Goal: Transaction & Acquisition: Subscribe to service/newsletter

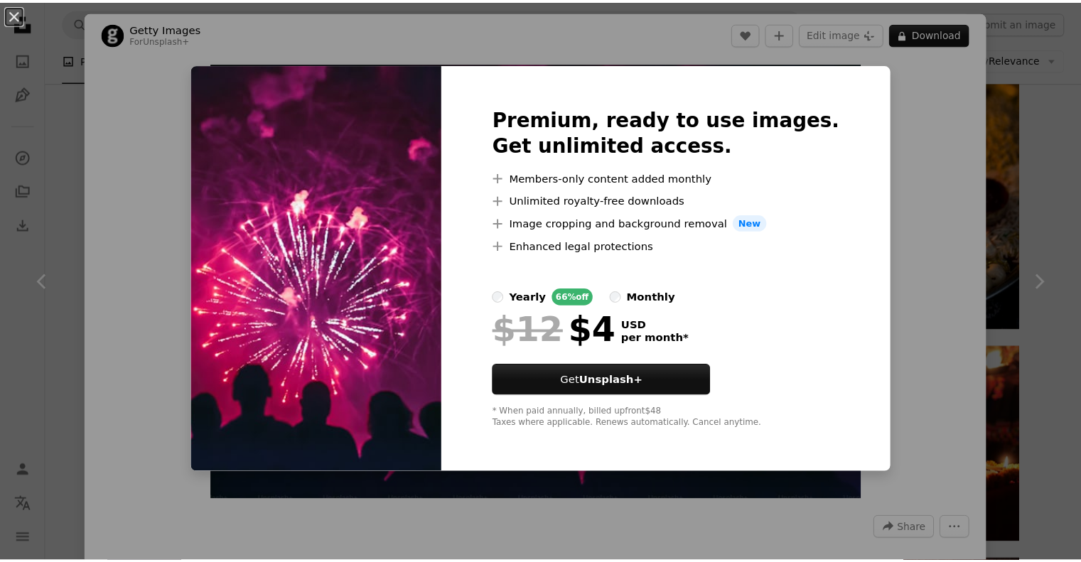
scroll to position [3594, 0]
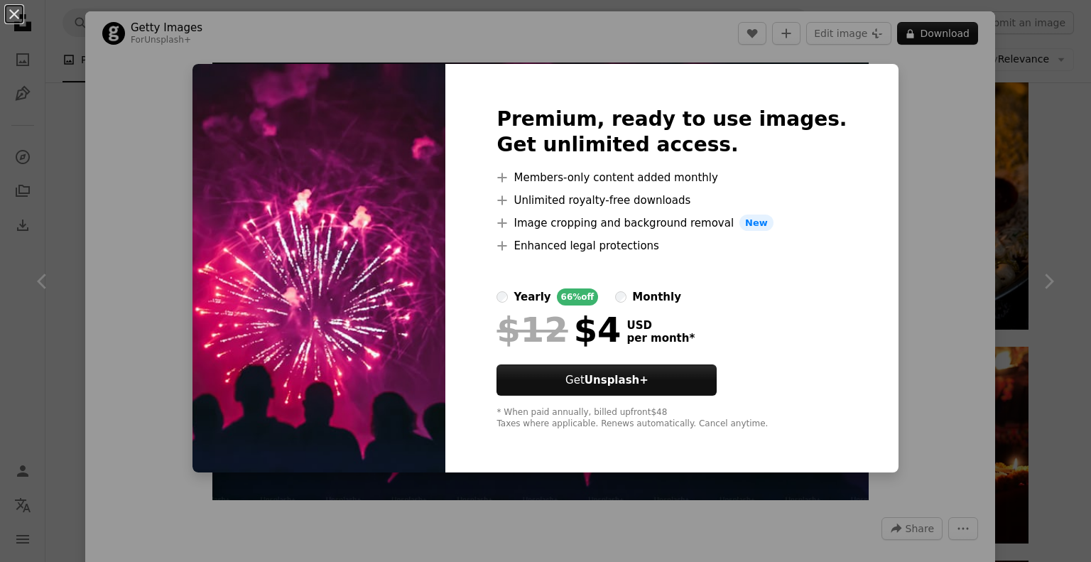
click at [105, 177] on div "An X shape Premium, ready to use images. Get unlimited access. A plus sign Memb…" at bounding box center [545, 281] width 1091 height 562
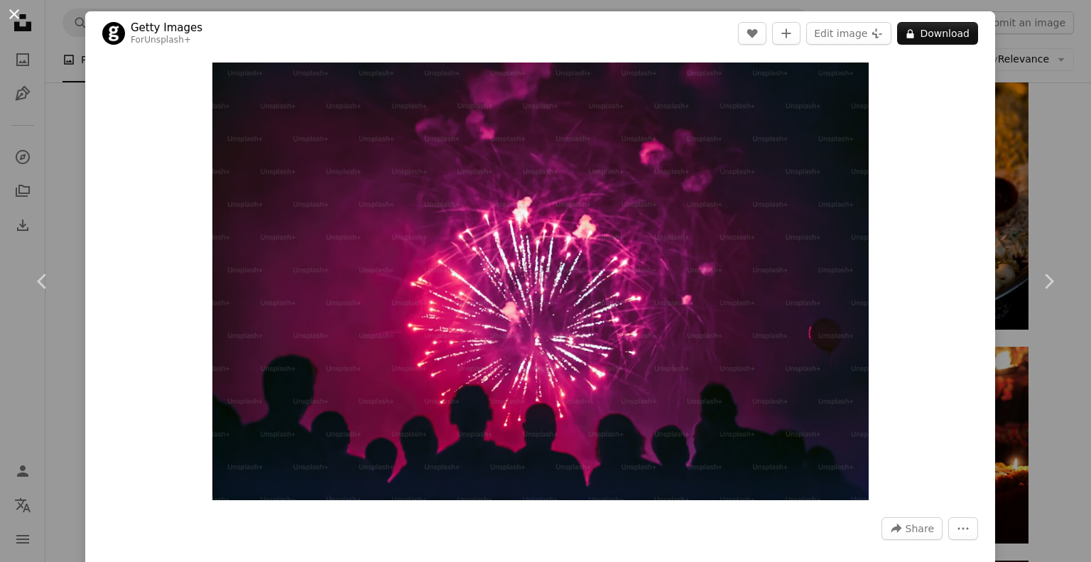
click at [11, 14] on button "An X shape" at bounding box center [14, 14] width 17 height 17
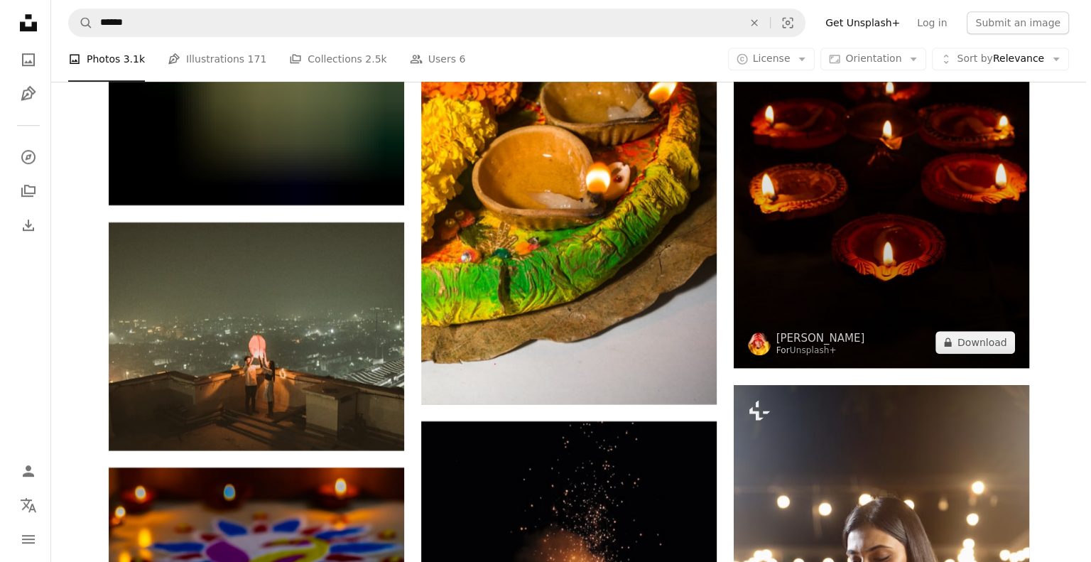
scroll to position [17095, 0]
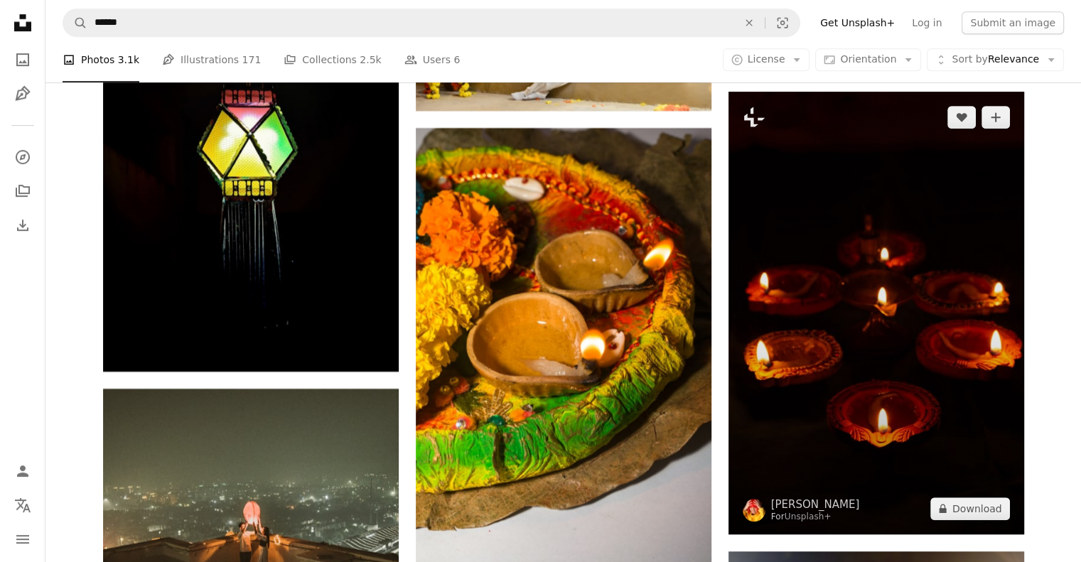
click at [836, 188] on img at bounding box center [876, 313] width 296 height 443
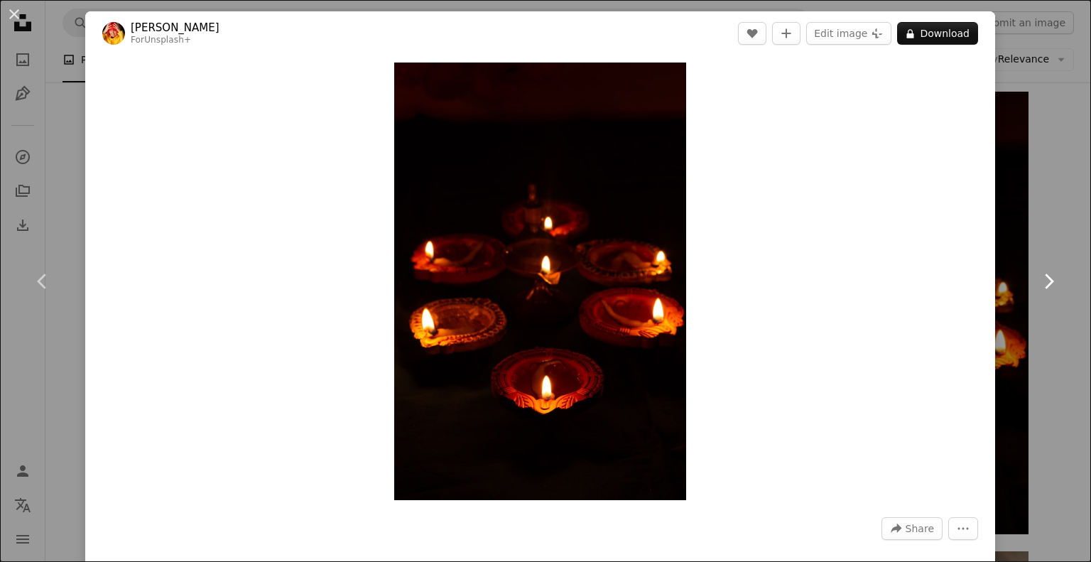
click at [1055, 237] on link "Chevron right" at bounding box center [1048, 281] width 85 height 136
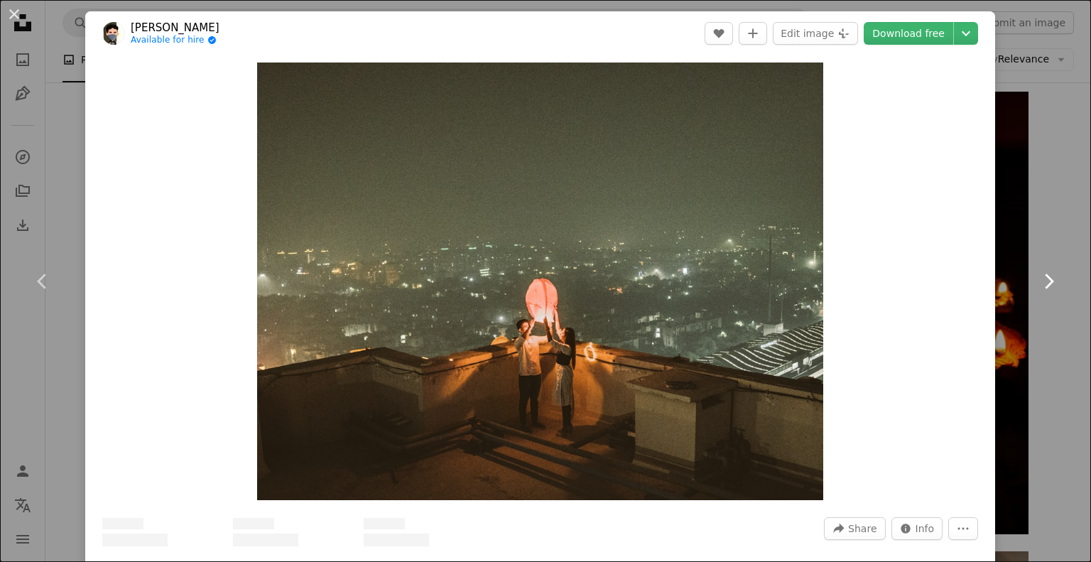
click at [1033, 221] on link "Chevron right" at bounding box center [1048, 281] width 85 height 136
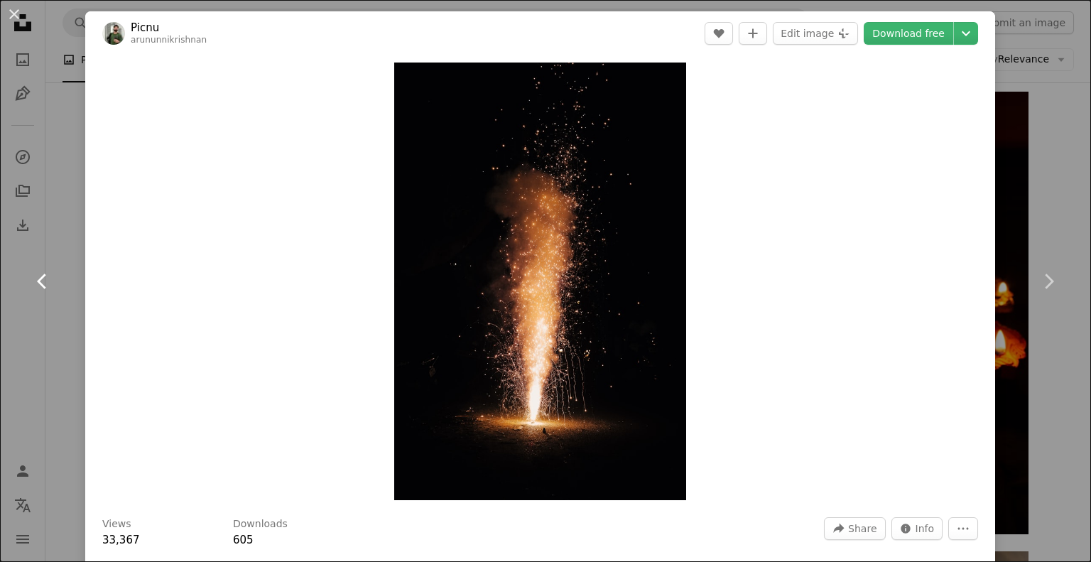
click at [38, 268] on link "Chevron left" at bounding box center [42, 281] width 85 height 136
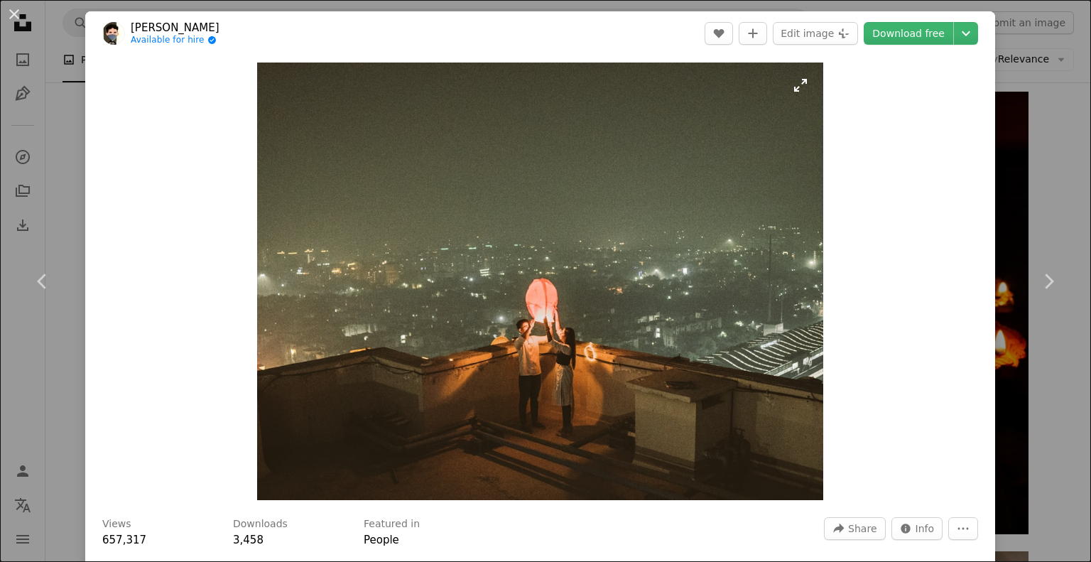
click at [620, 230] on img "Zoom in on this image" at bounding box center [540, 282] width 566 height 438
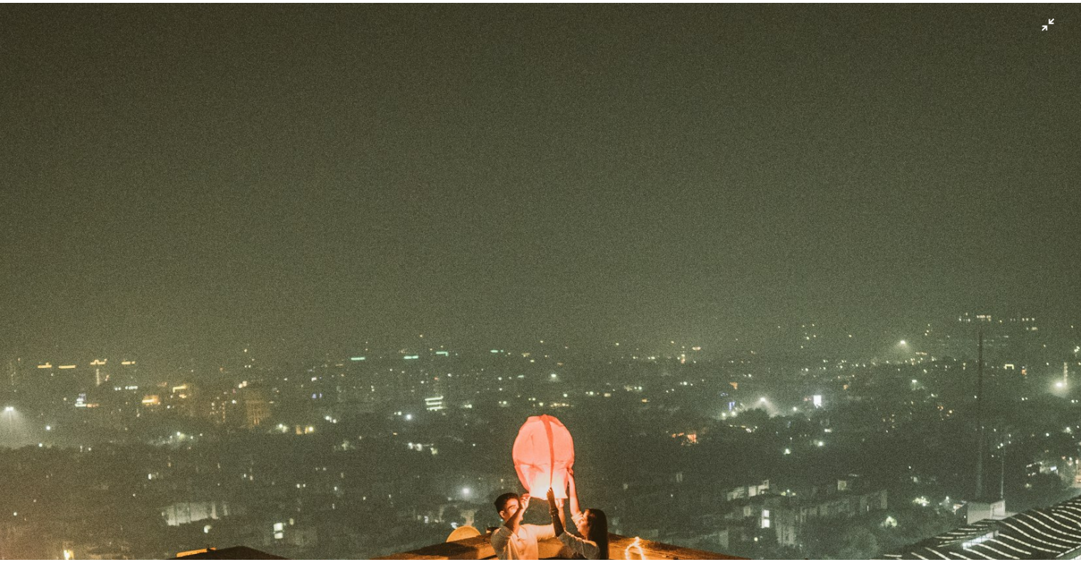
scroll to position [133, 0]
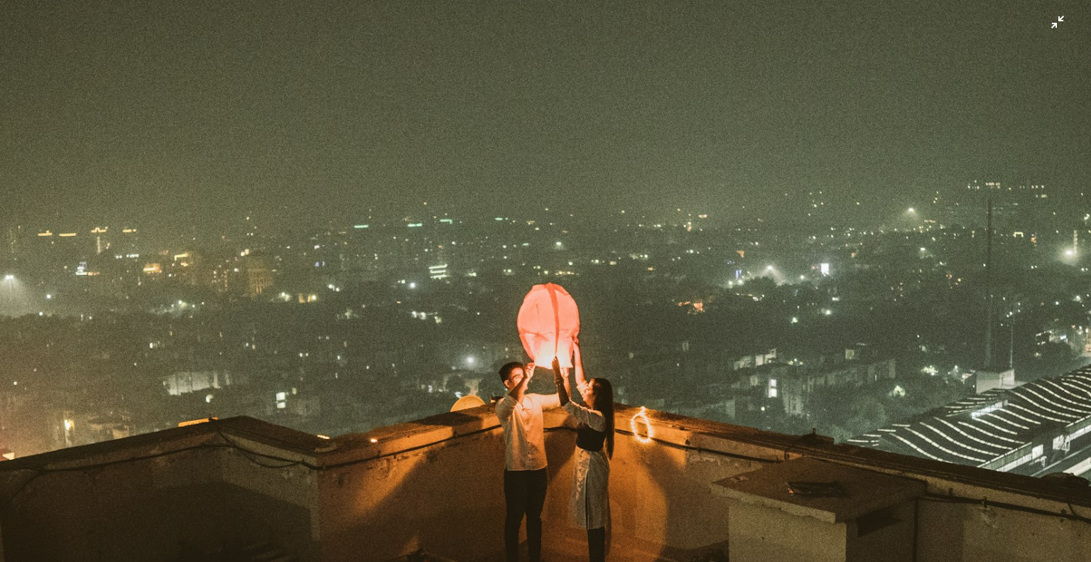
click at [611, 293] on img "Zoom out on this image" at bounding box center [545, 288] width 1093 height 845
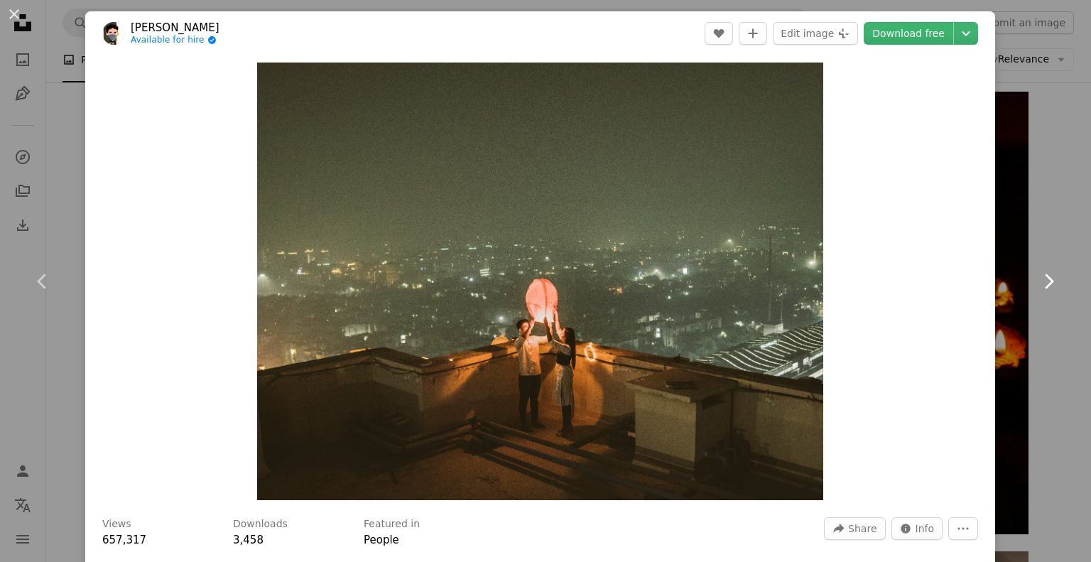
click at [1043, 232] on link "Chevron right" at bounding box center [1048, 281] width 85 height 136
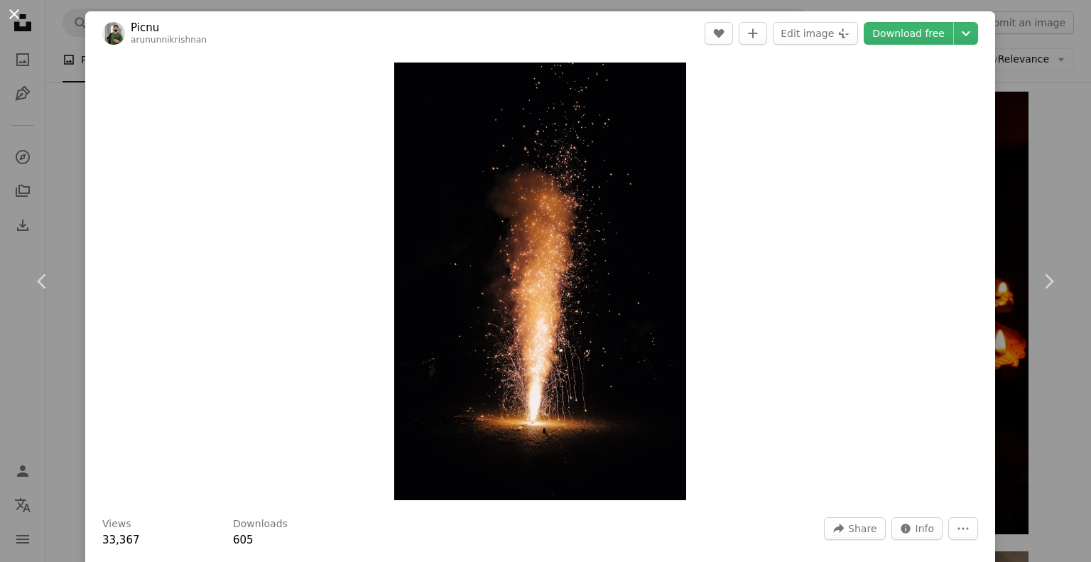
click at [11, 12] on button "An X shape" at bounding box center [14, 14] width 17 height 17
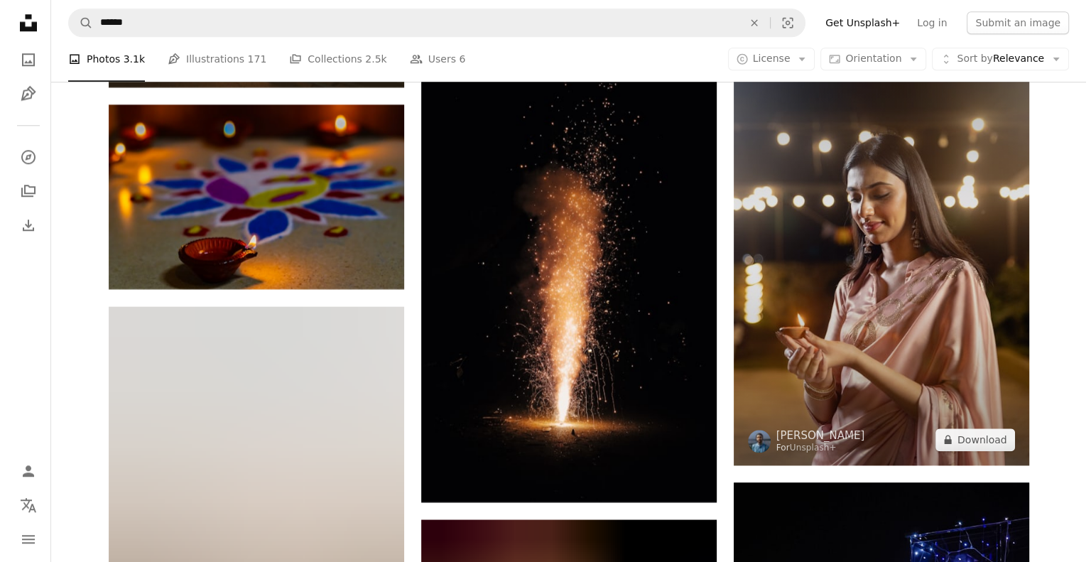
scroll to position [17735, 0]
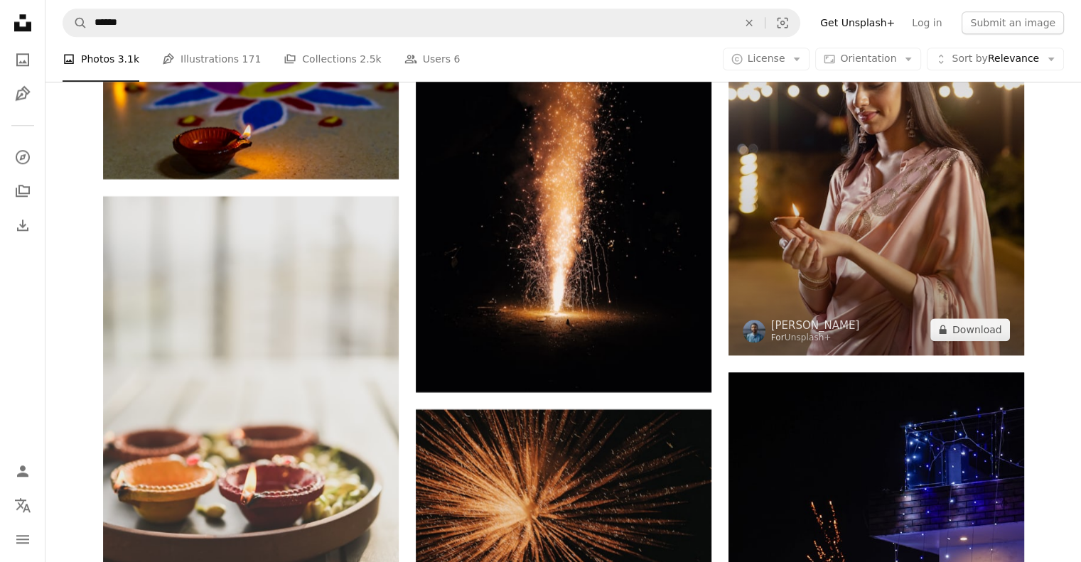
click at [830, 255] on img at bounding box center [876, 133] width 296 height 443
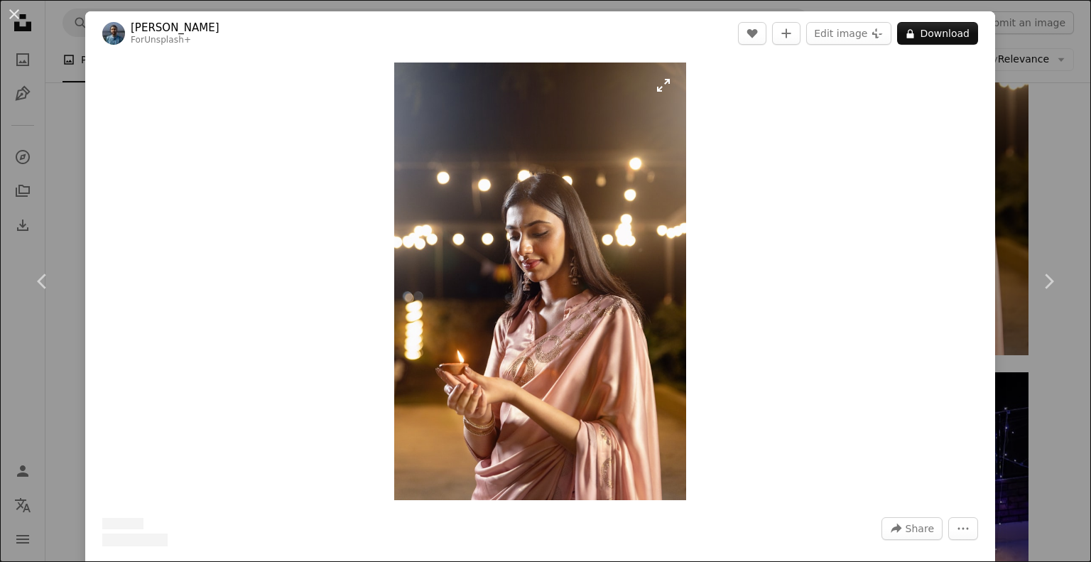
click at [578, 241] on img "Zoom in on this image" at bounding box center [540, 282] width 292 height 438
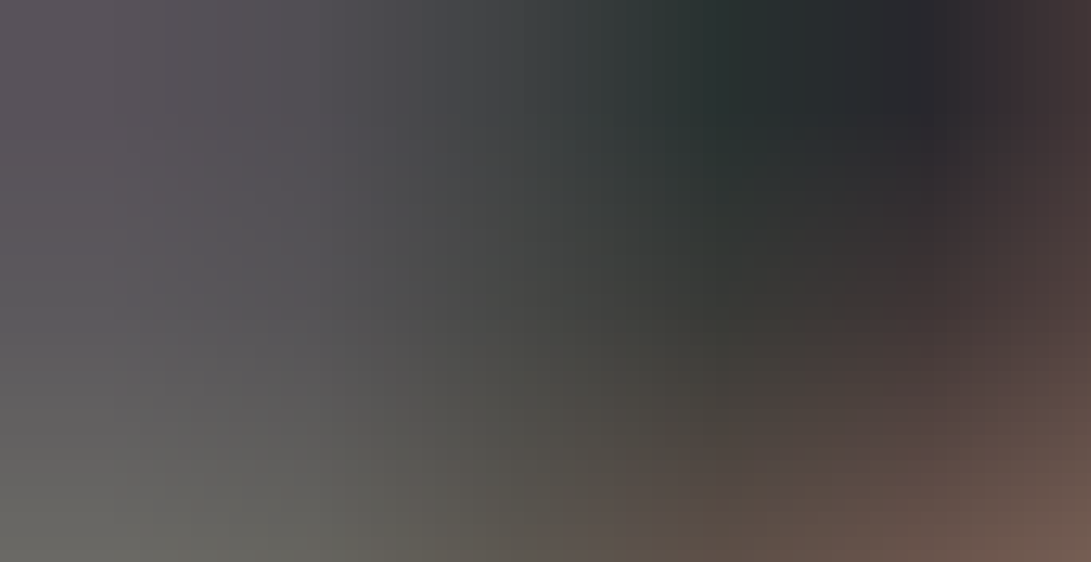
scroll to position [522, 0]
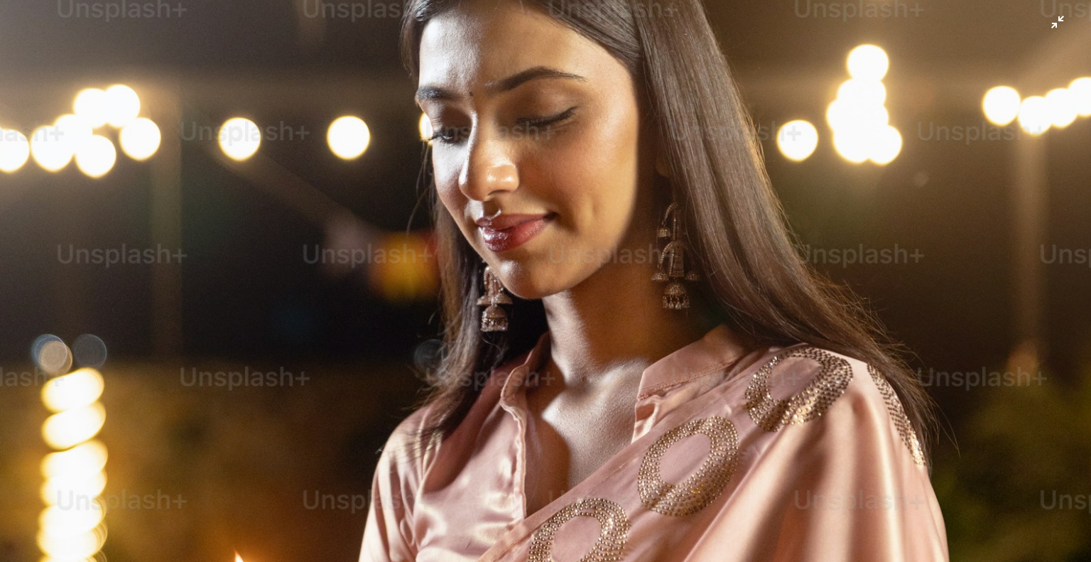
click at [640, 176] on img "Zoom out on this image" at bounding box center [545, 296] width 1093 height 1639
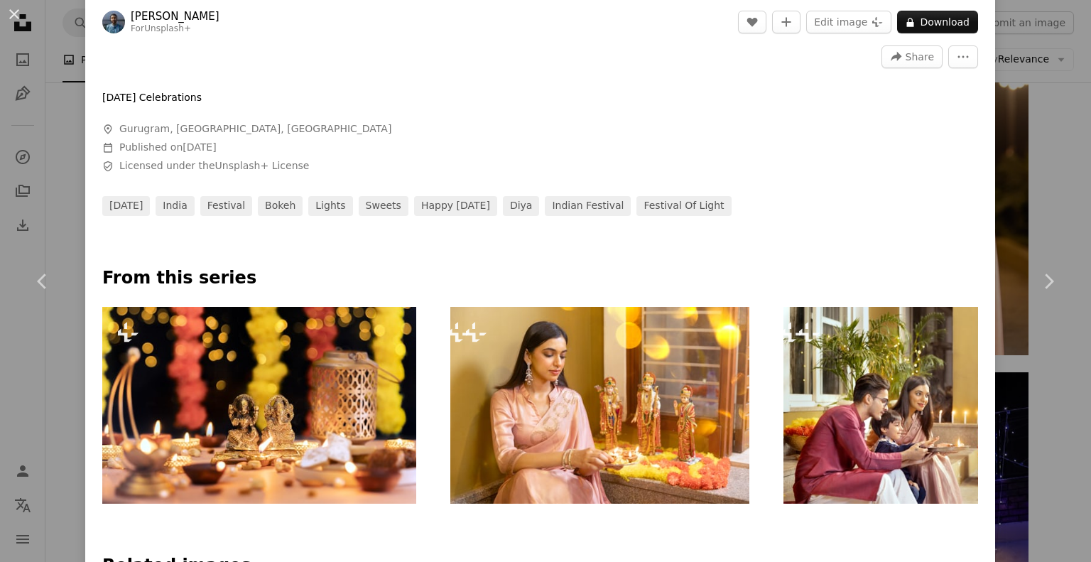
scroll to position [497, 0]
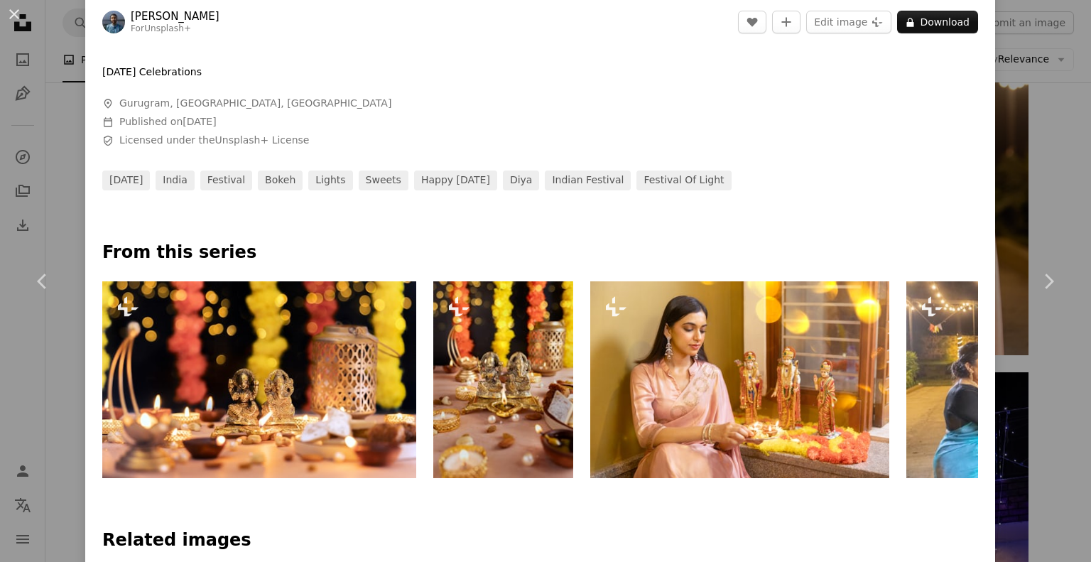
click at [176, 16] on link "[PERSON_NAME]" at bounding box center [175, 16] width 89 height 14
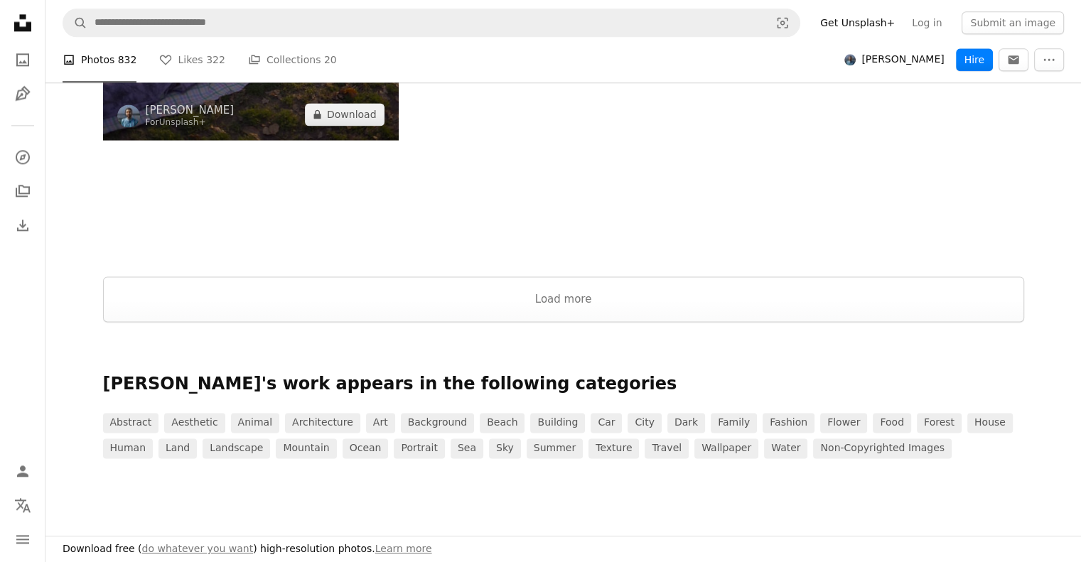
scroll to position [1836, 0]
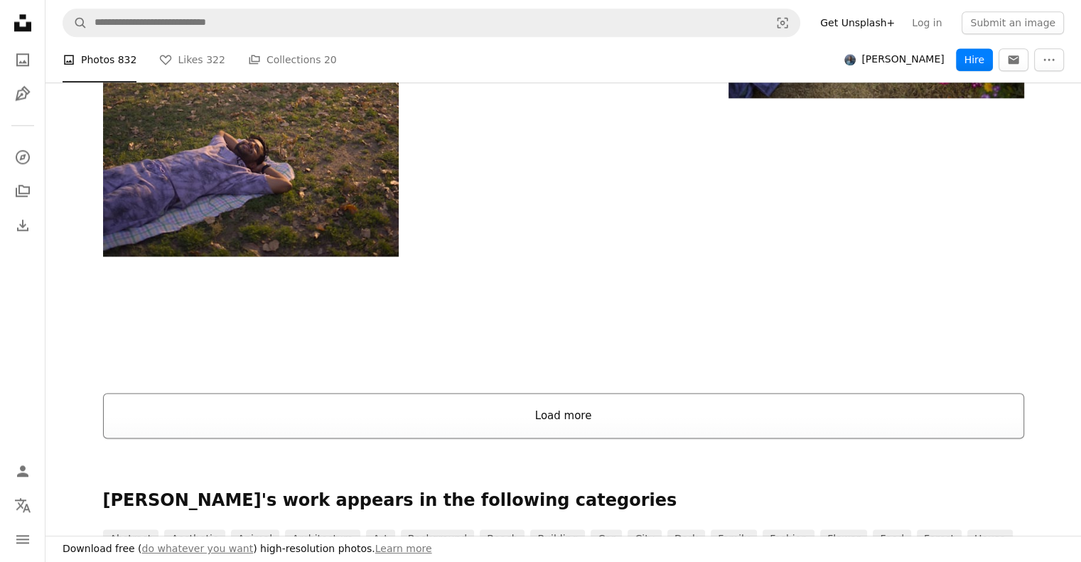
click at [630, 428] on button "Load more" at bounding box center [563, 415] width 921 height 45
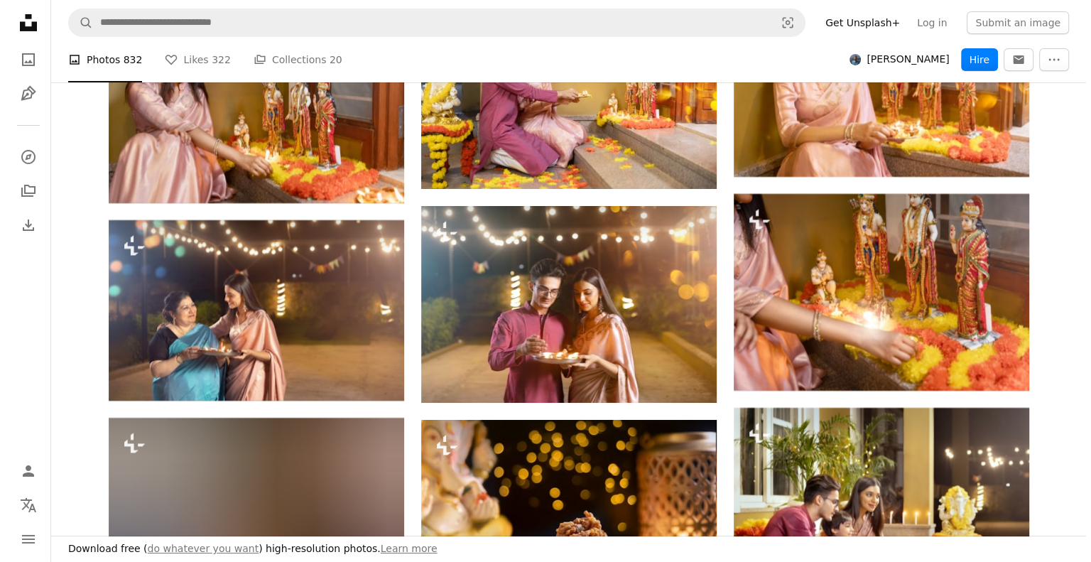
scroll to position [26878, 0]
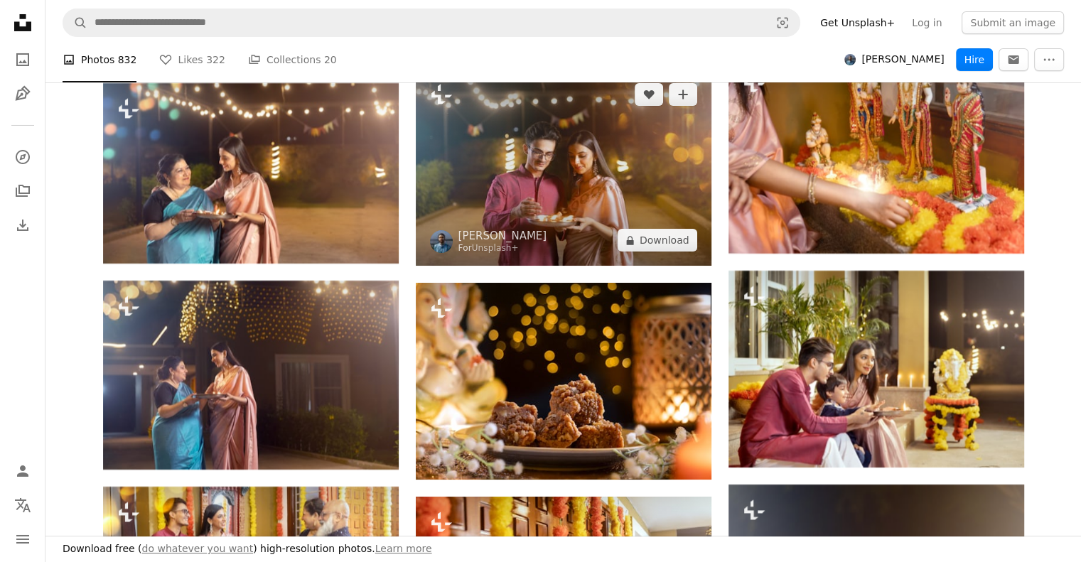
click at [566, 157] on img at bounding box center [564, 167] width 296 height 197
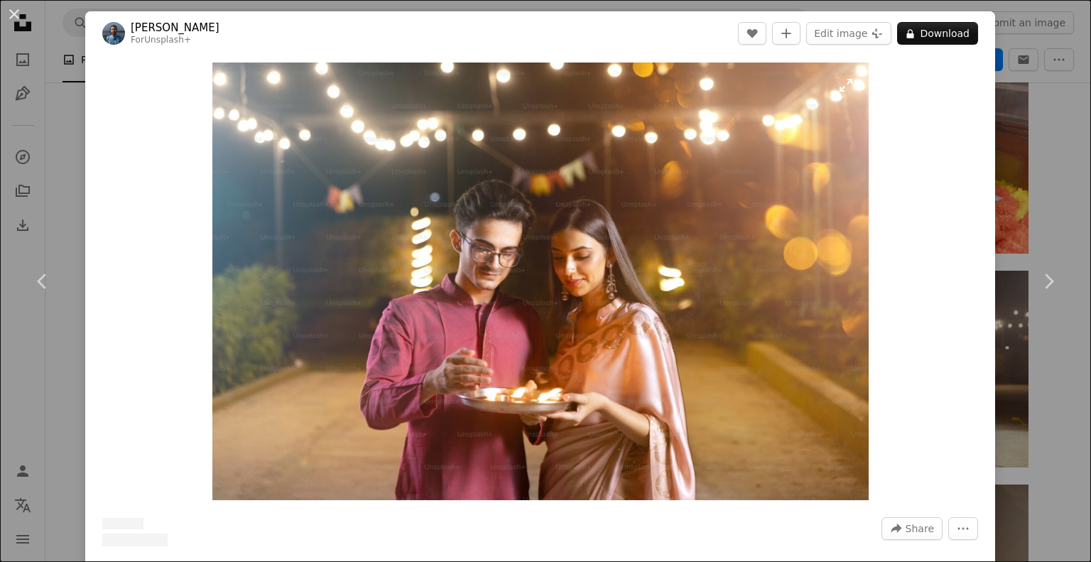
click at [556, 257] on img "Zoom in on this image" at bounding box center [540, 282] width 657 height 438
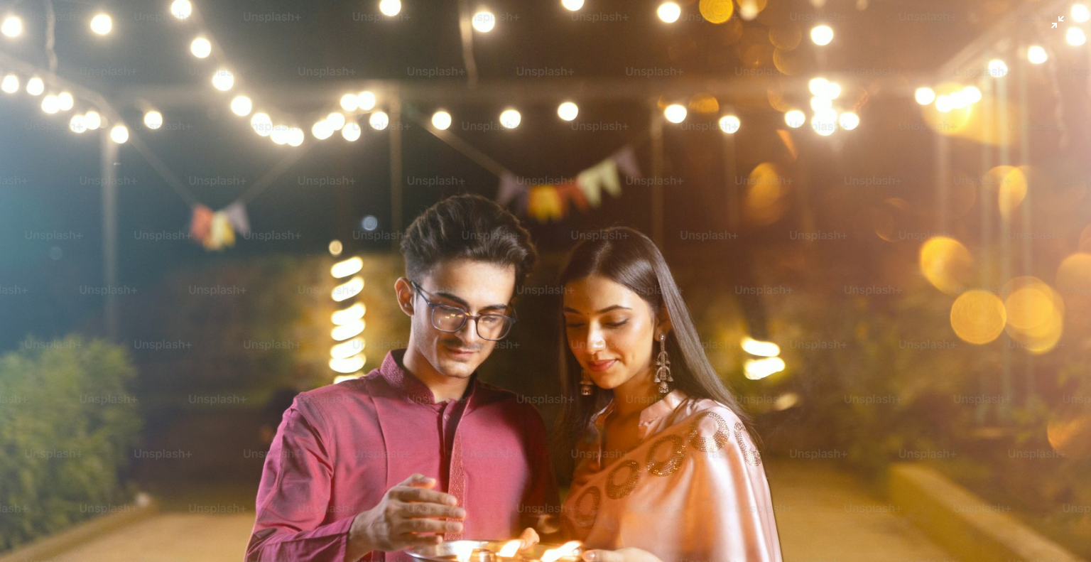
scroll to position [76, 0]
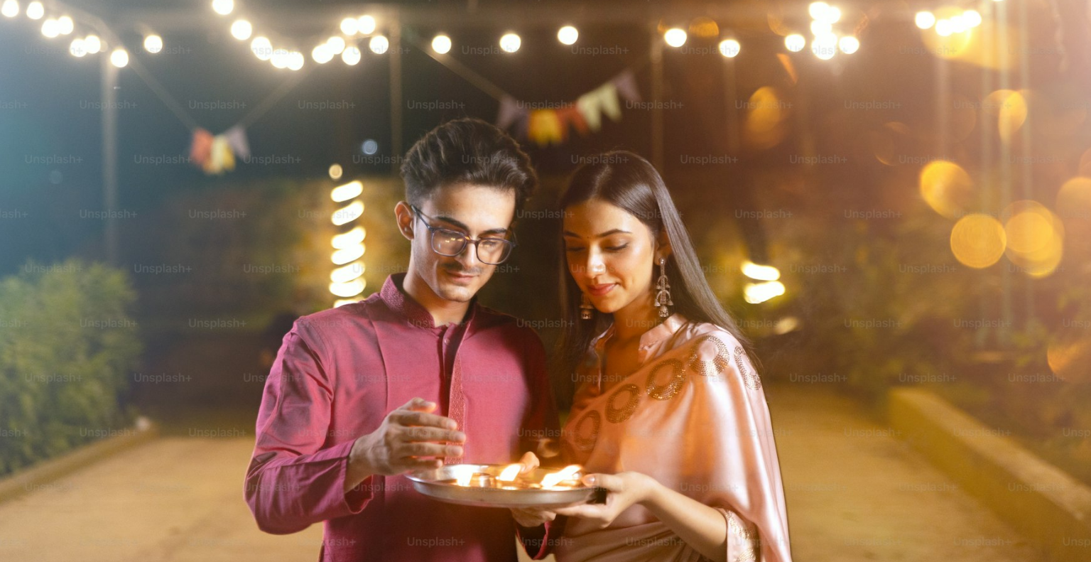
drag, startPoint x: 634, startPoint y: 320, endPoint x: 650, endPoint y: 349, distance: 32.8
click at [635, 320] on img "Zoom out on this image" at bounding box center [545, 287] width 1093 height 728
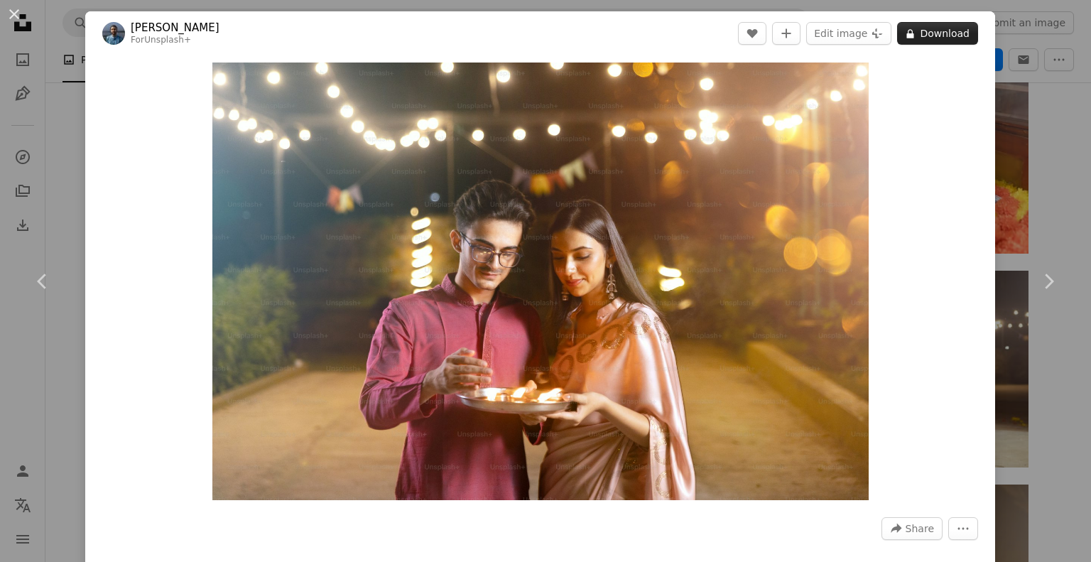
click at [927, 40] on button "A lock Download" at bounding box center [937, 33] width 81 height 23
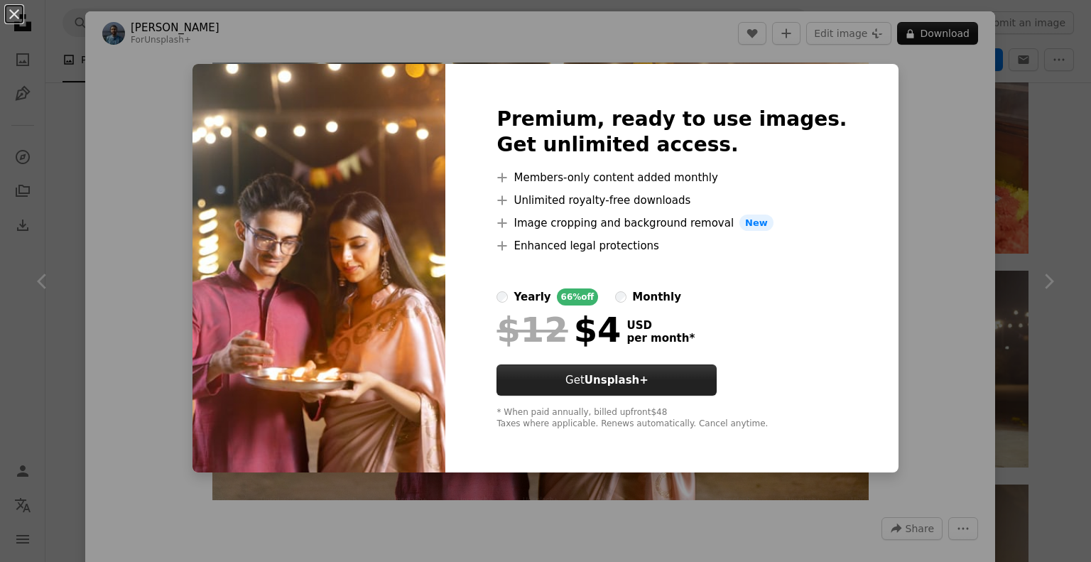
click at [627, 391] on button "Get Unsplash+" at bounding box center [607, 380] width 220 height 31
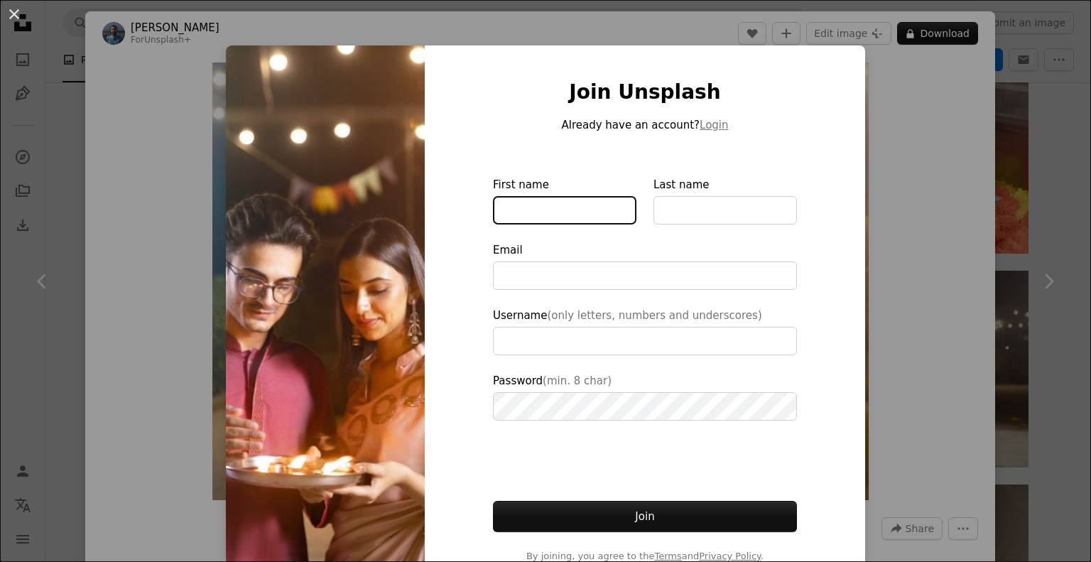
click at [580, 211] on input "First name" at bounding box center [565, 210] width 144 height 28
type input "*******"
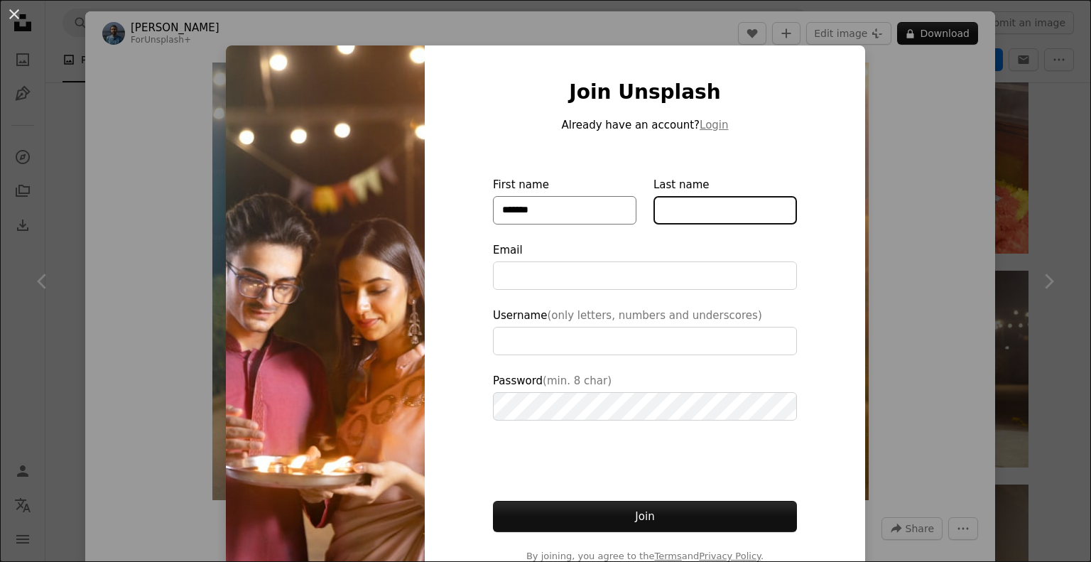
type input "*****"
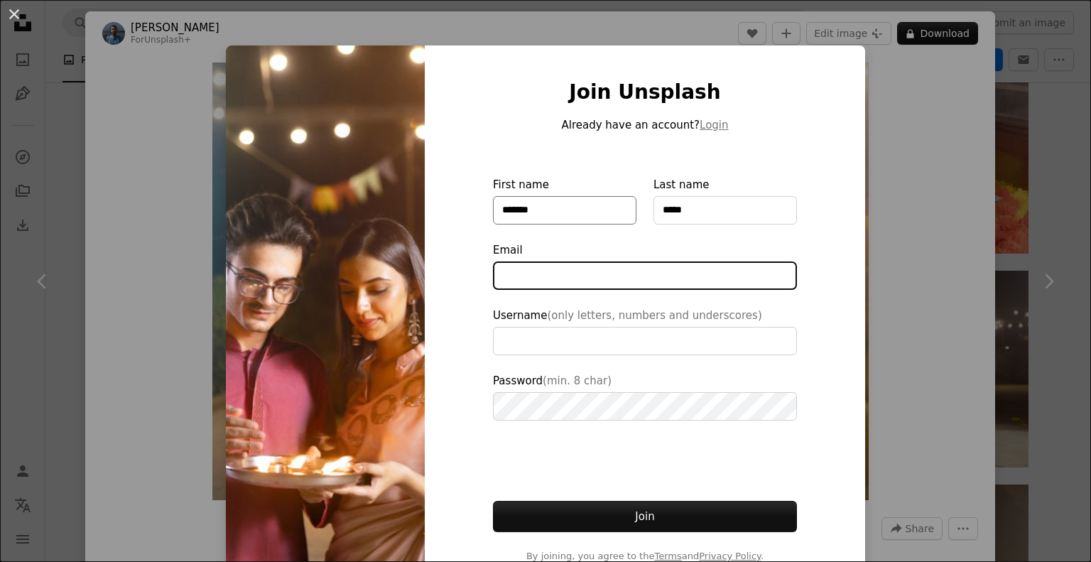
type input "**********"
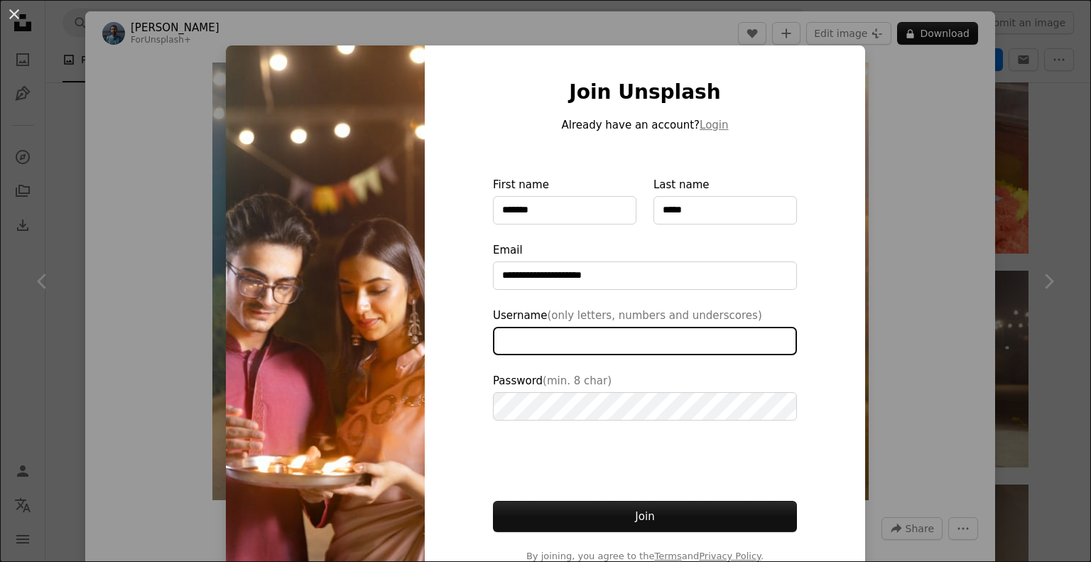
click at [517, 339] on input "Username (only letters, numbers and underscores)" at bounding box center [645, 341] width 304 height 28
drag, startPoint x: 558, startPoint y: 339, endPoint x: 439, endPoint y: 337, distance: 118.7
click at [439, 337] on div "**********" at bounding box center [645, 321] width 441 height 552
type input "*******"
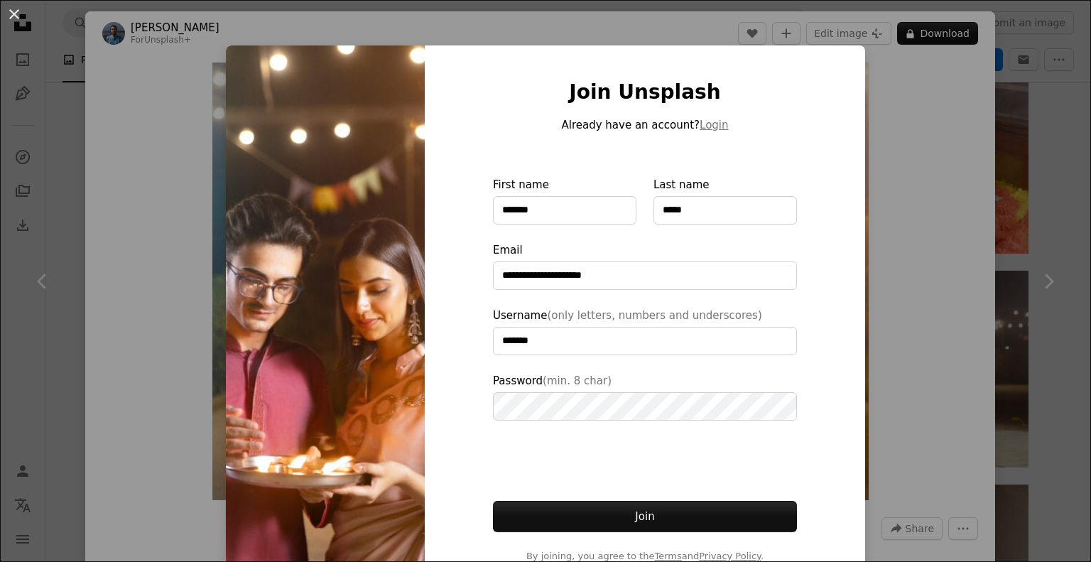
click at [583, 460] on div at bounding box center [645, 461] width 304 height 46
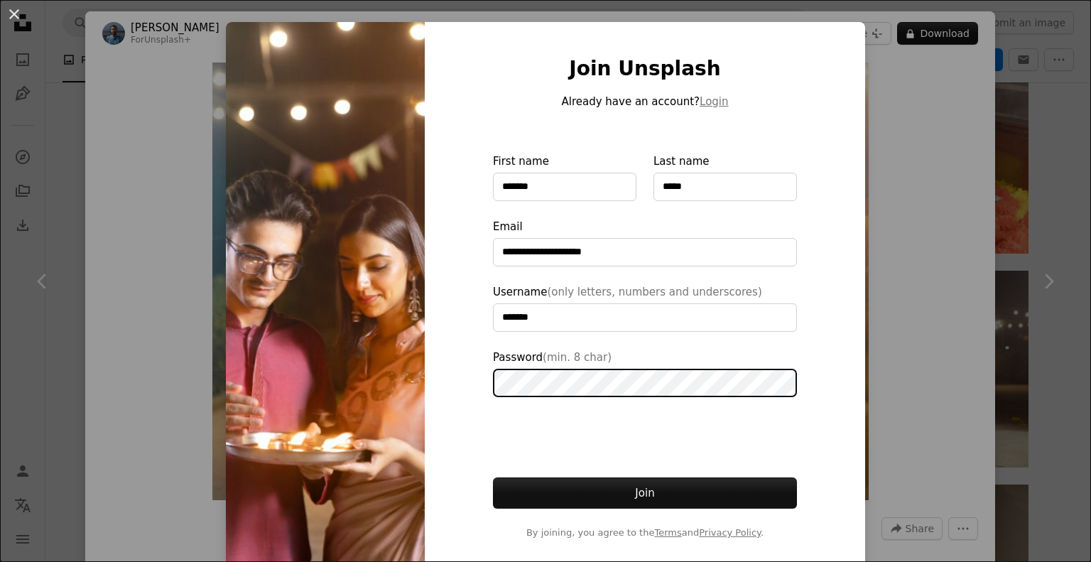
scroll to position [35, 0]
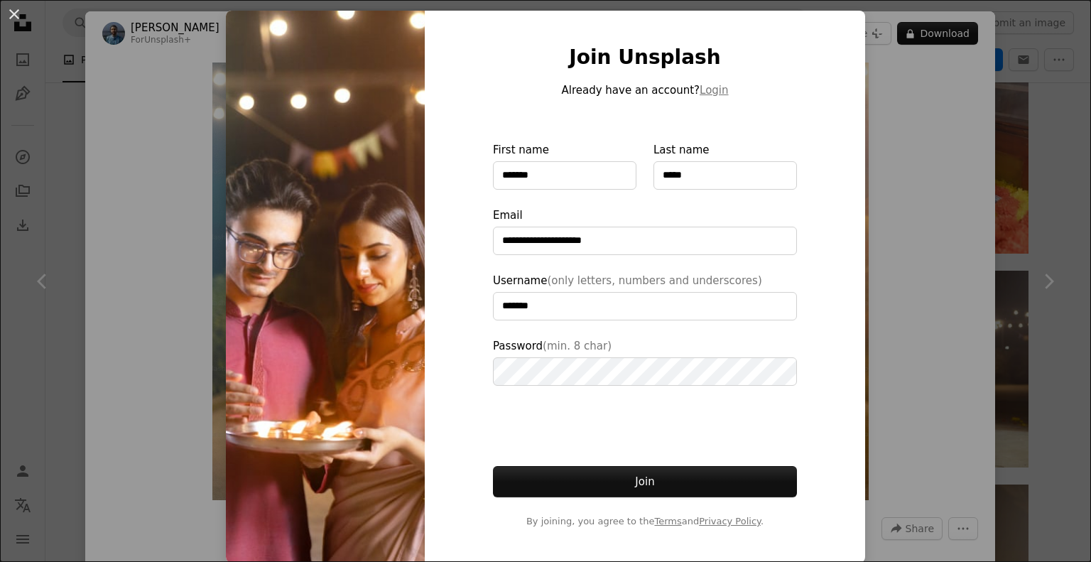
click at [603, 465] on form "**********" at bounding box center [645, 334] width 304 height 387
click at [603, 473] on button "Join" at bounding box center [645, 481] width 304 height 31
click at [625, 485] on button "Join" at bounding box center [645, 481] width 304 height 31
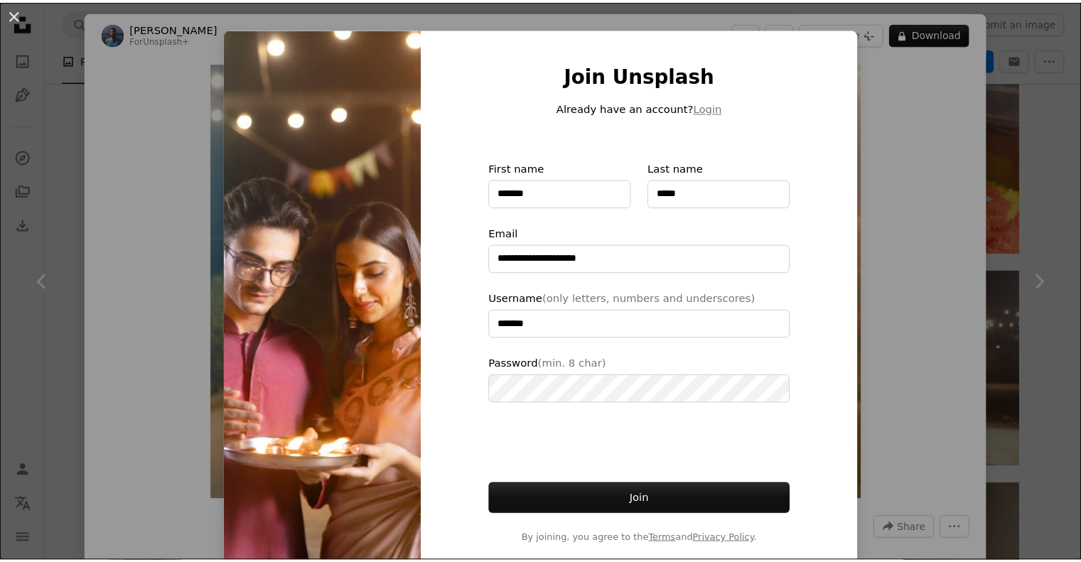
scroll to position [0, 0]
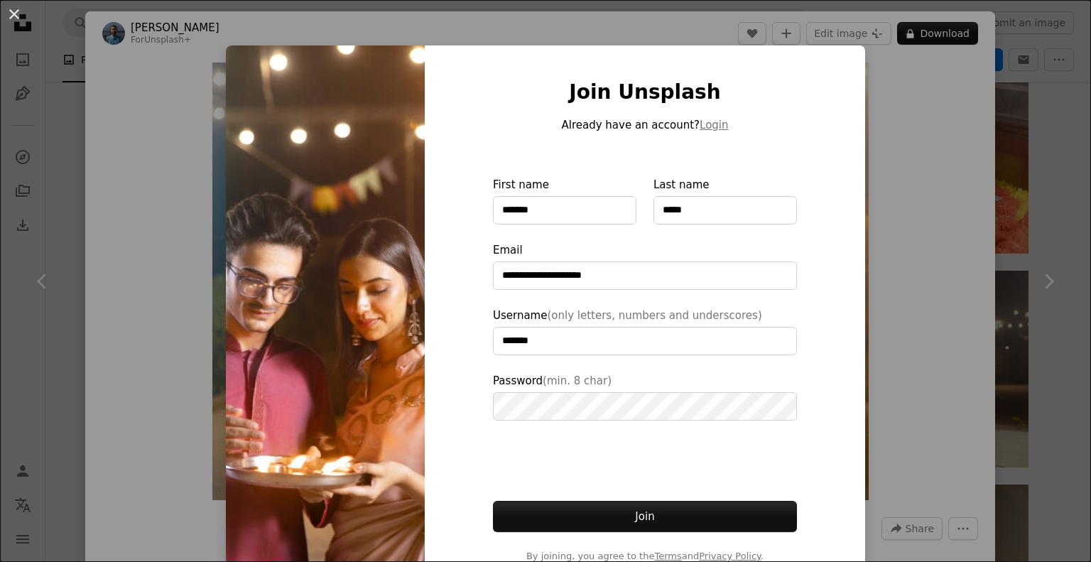
click at [936, 178] on div "**********" at bounding box center [545, 281] width 1091 height 562
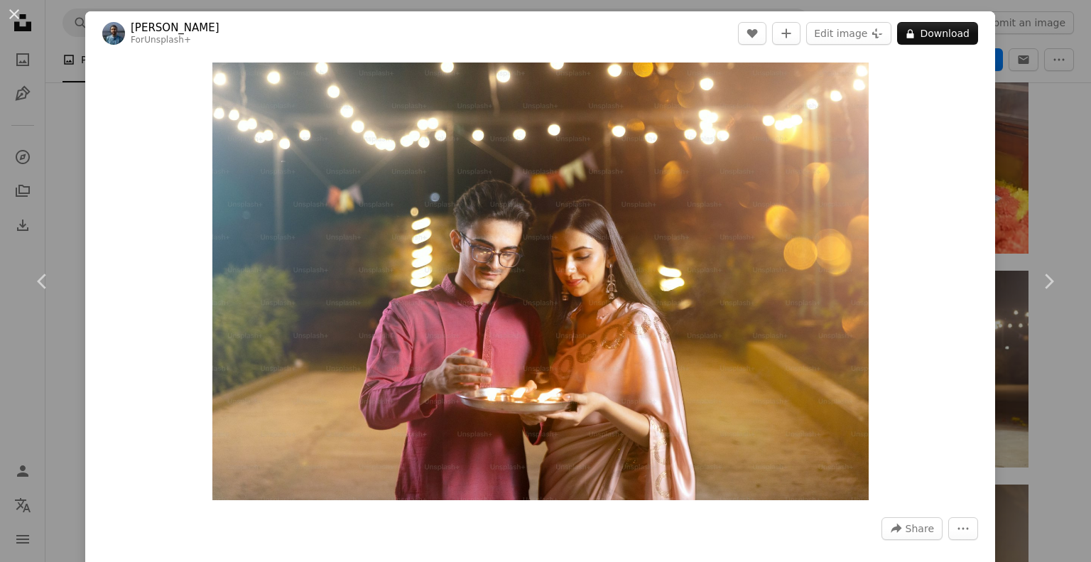
click at [1046, 143] on div "An X shape Chevron left Chevron right [PERSON_NAME] For Unsplash+ A heart A plu…" at bounding box center [545, 281] width 1091 height 562
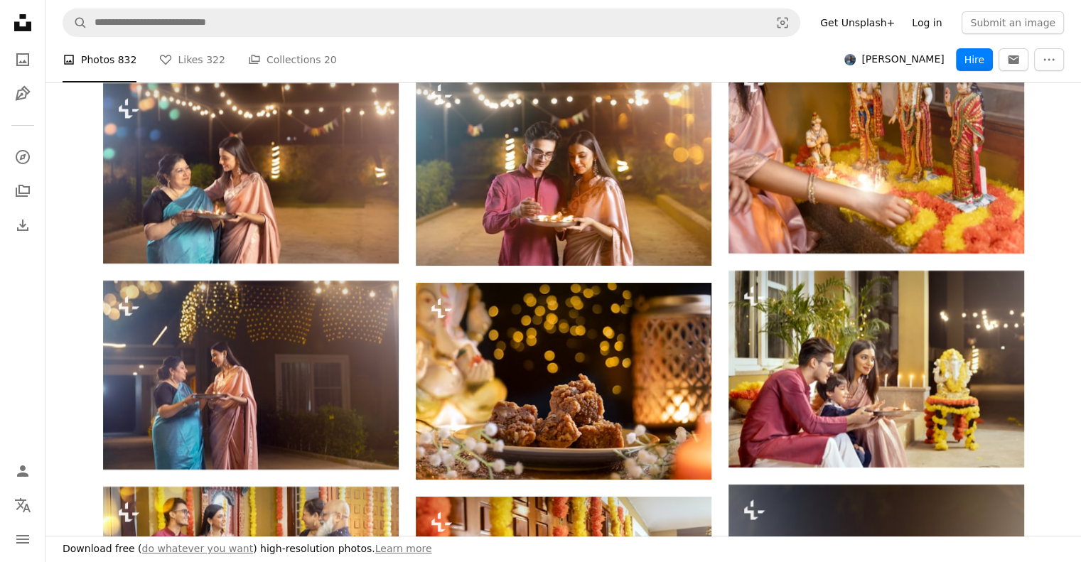
click at [934, 26] on link "Log in" at bounding box center [926, 22] width 47 height 23
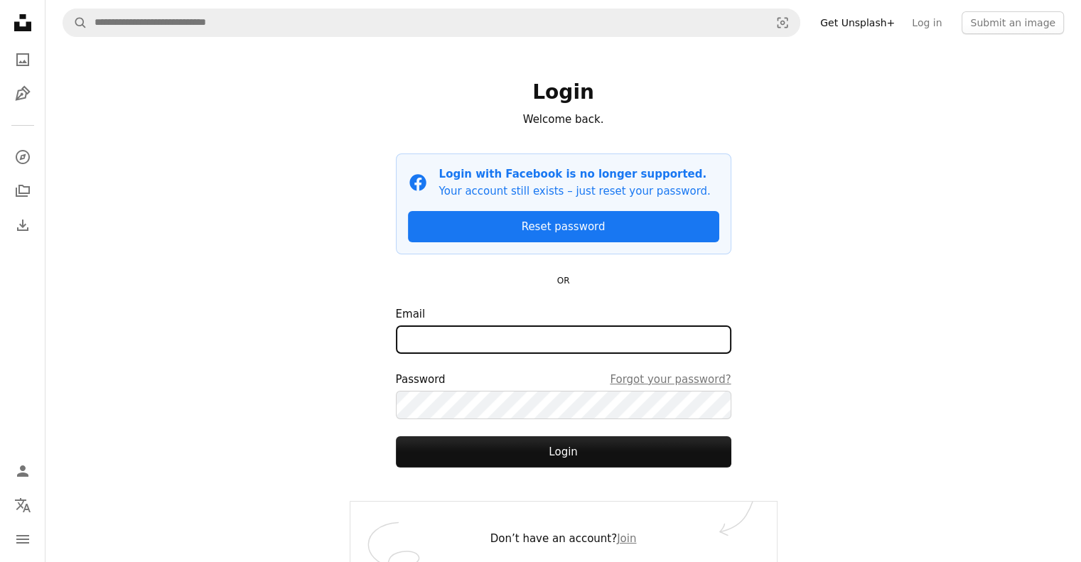
click at [492, 347] on input "Email" at bounding box center [563, 339] width 335 height 28
type input "**********"
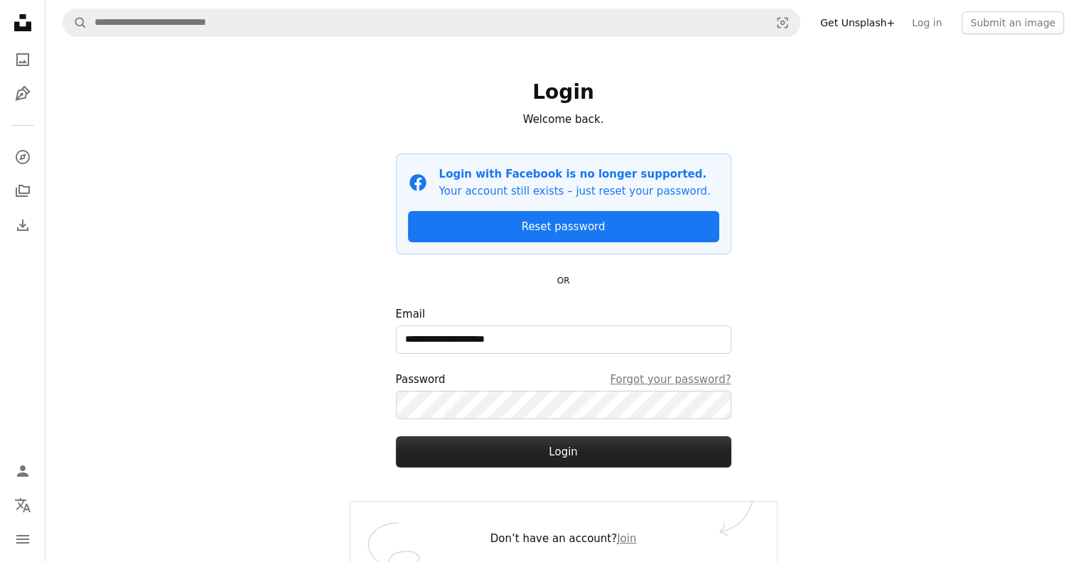
click at [480, 459] on button "Login" at bounding box center [563, 451] width 335 height 31
